Goal: Navigation & Orientation: Find specific page/section

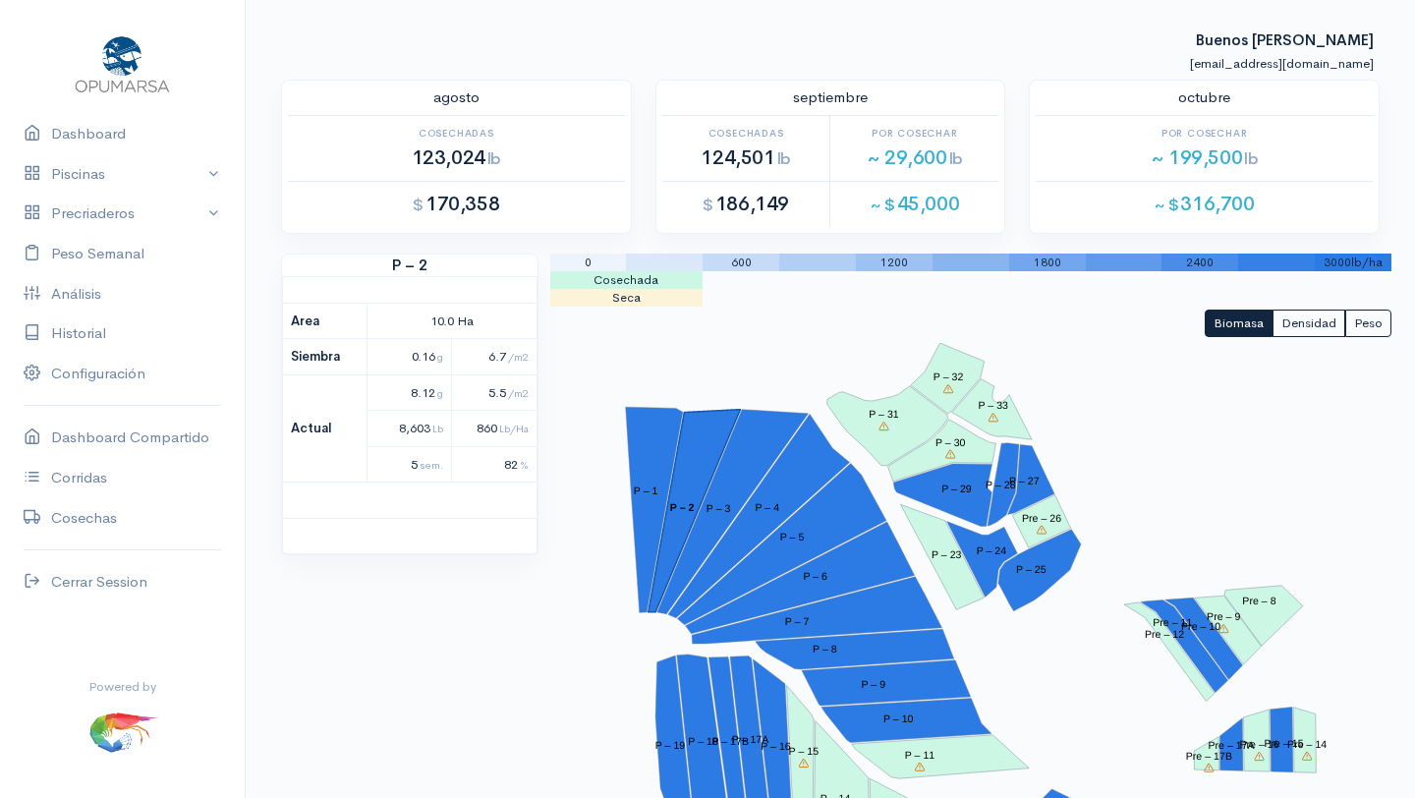
select select "2: Object"
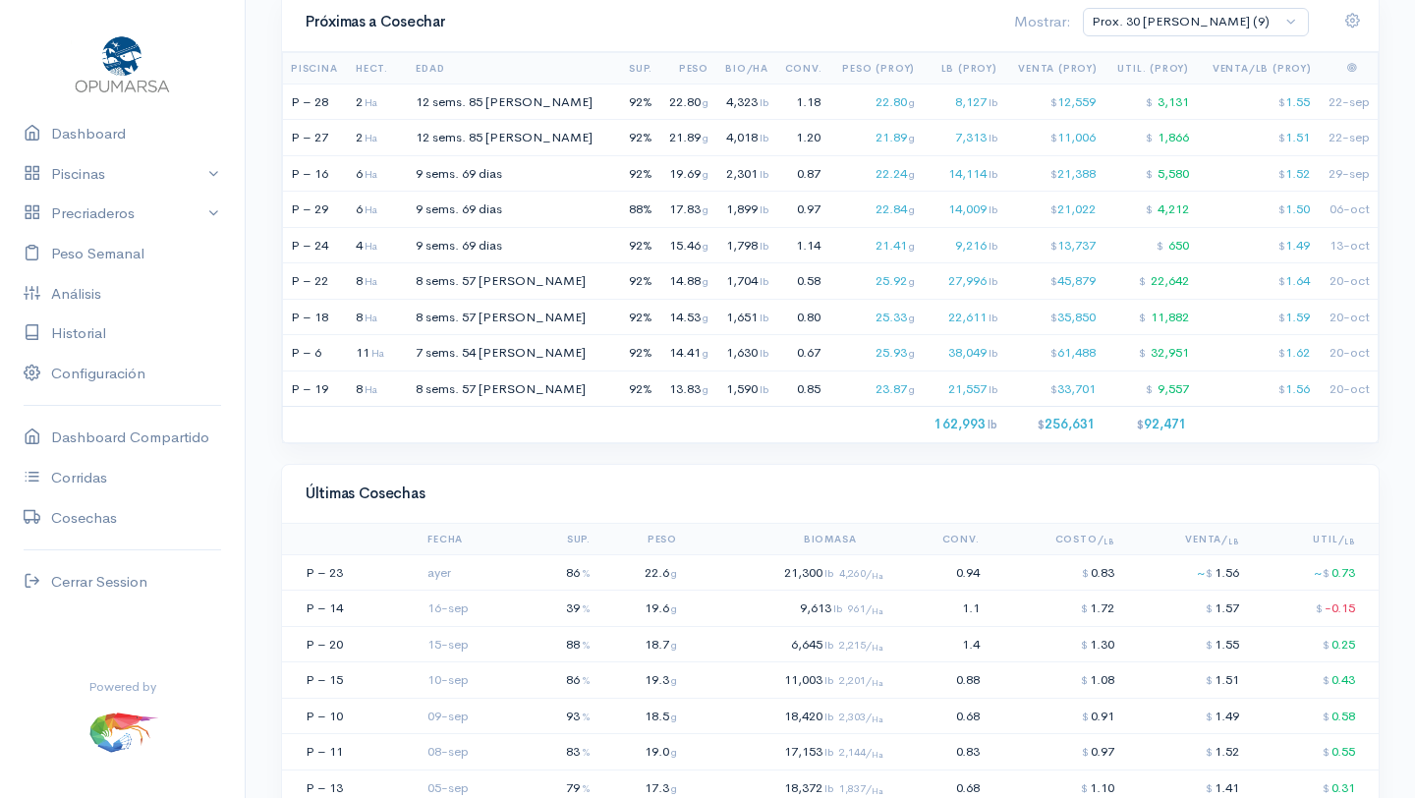
scroll to position [1468, 0]
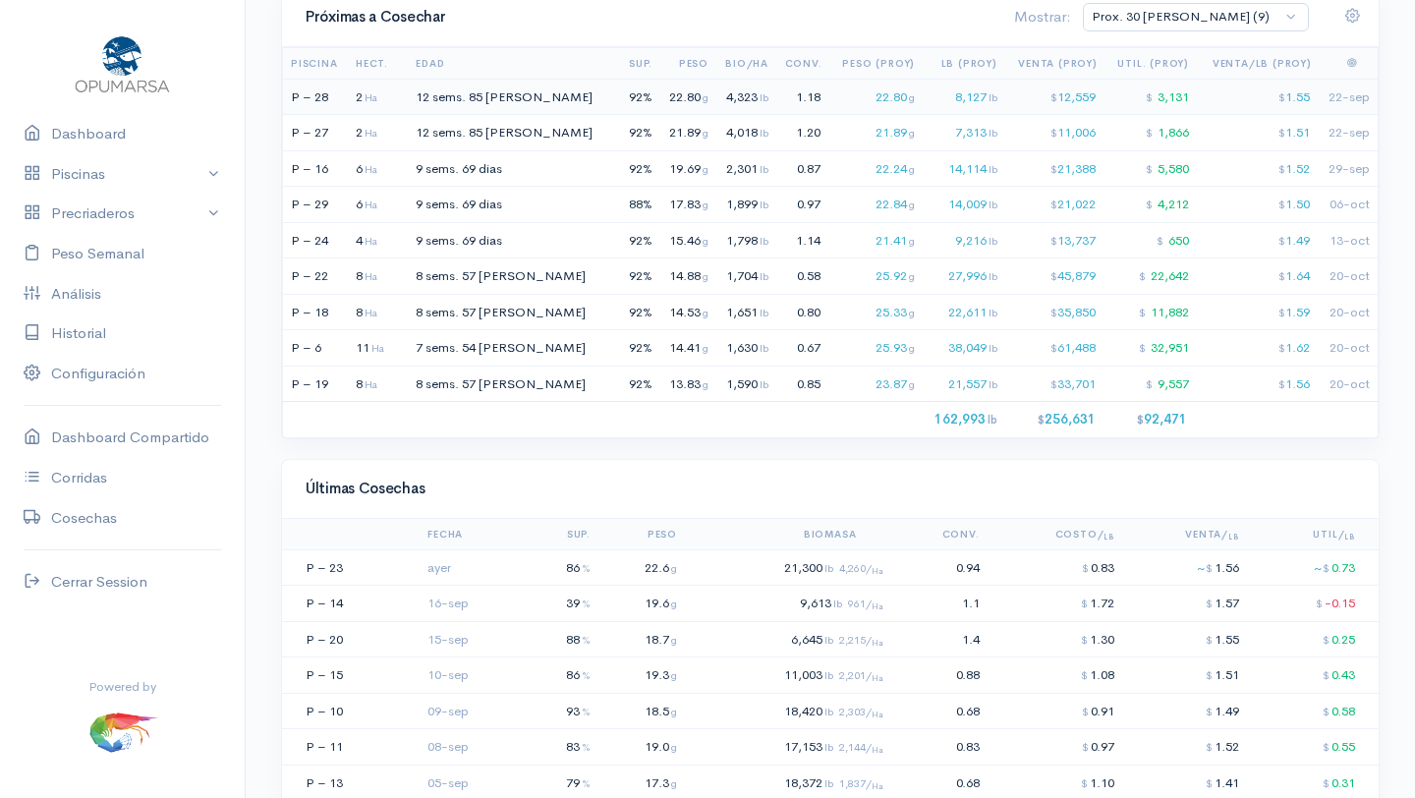
click at [479, 93] on td "12 sems. 85 dias" at bounding box center [517, 97] width 209 height 36
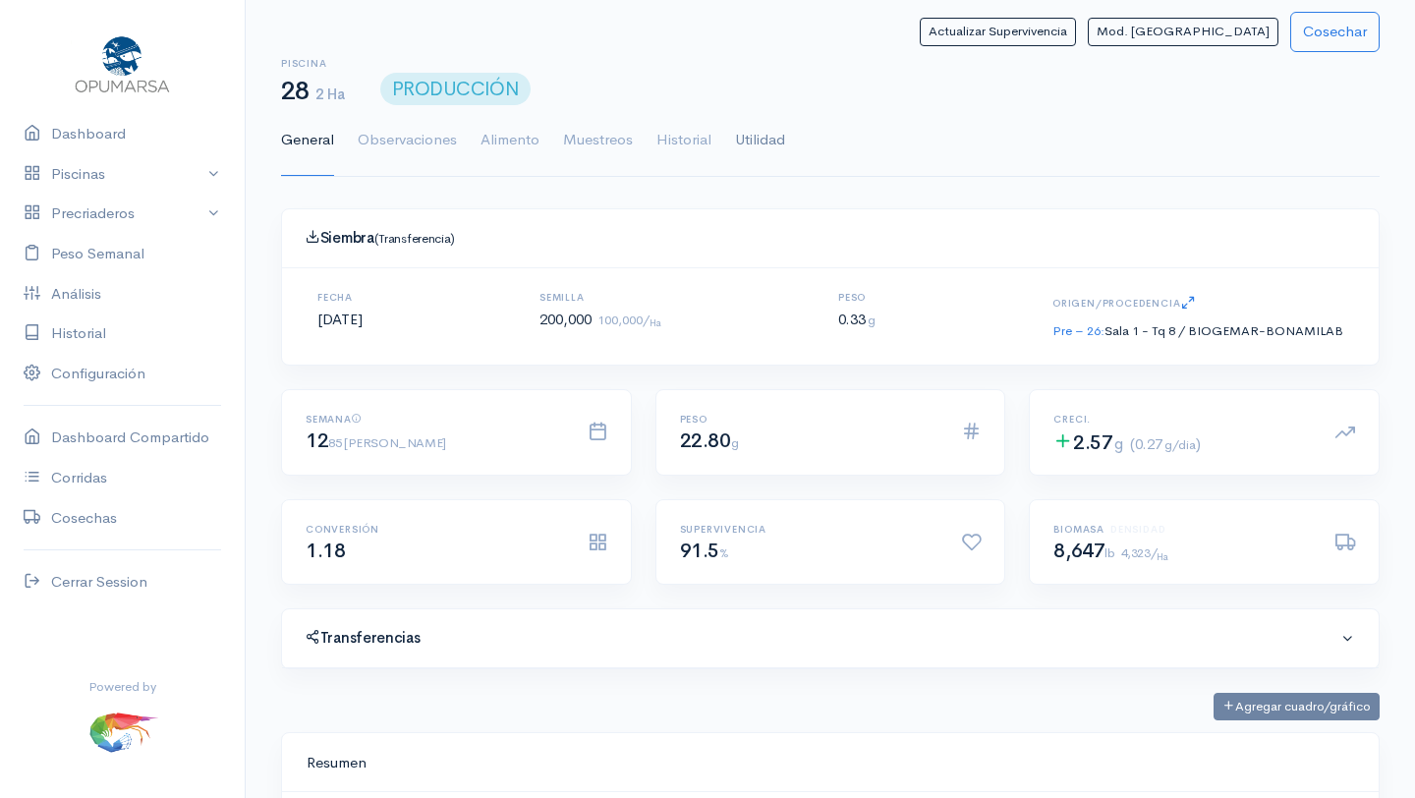
click at [770, 138] on link "Utilidad" at bounding box center [760, 140] width 50 height 71
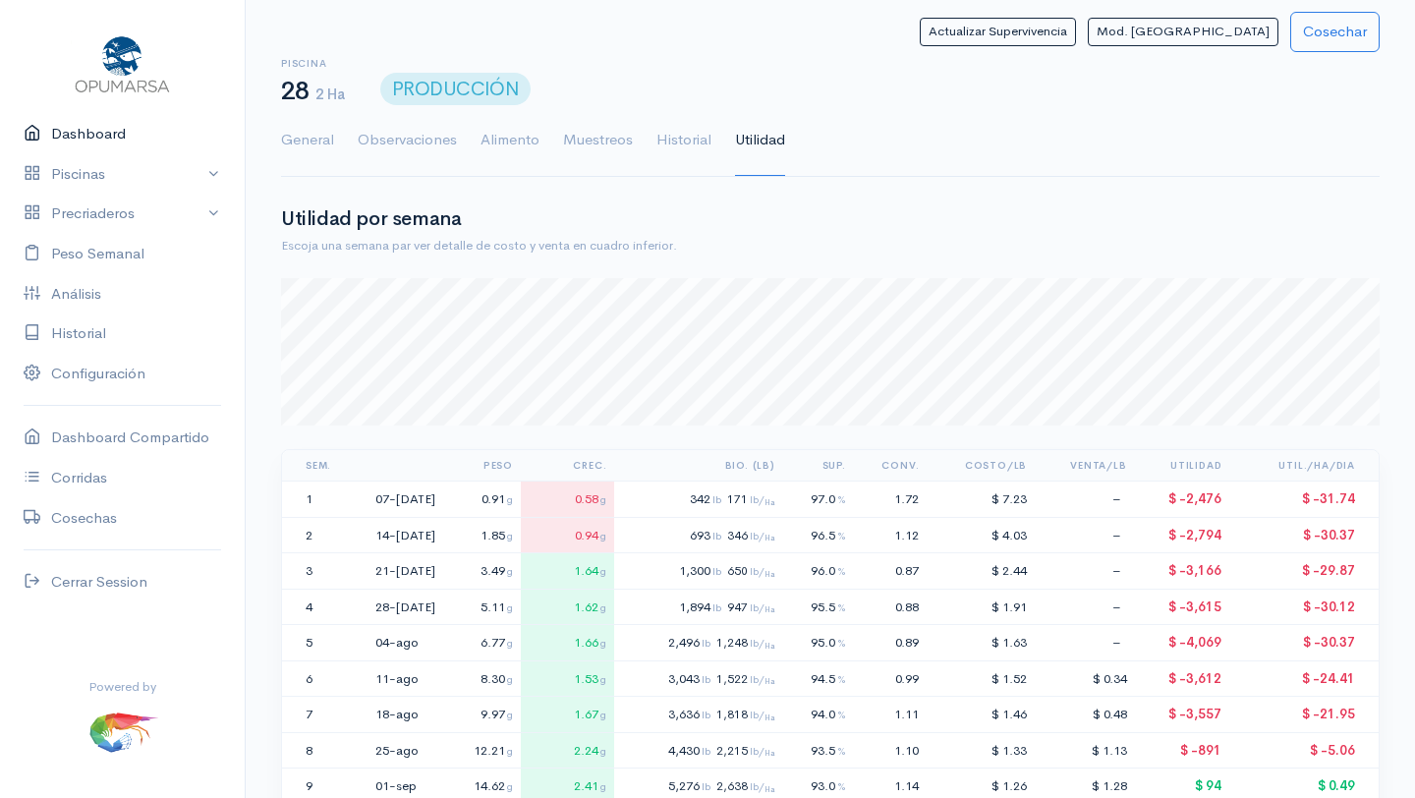
click at [83, 141] on link "Dashboard" at bounding box center [122, 134] width 245 height 40
